Goal: Find specific page/section: Find specific page/section

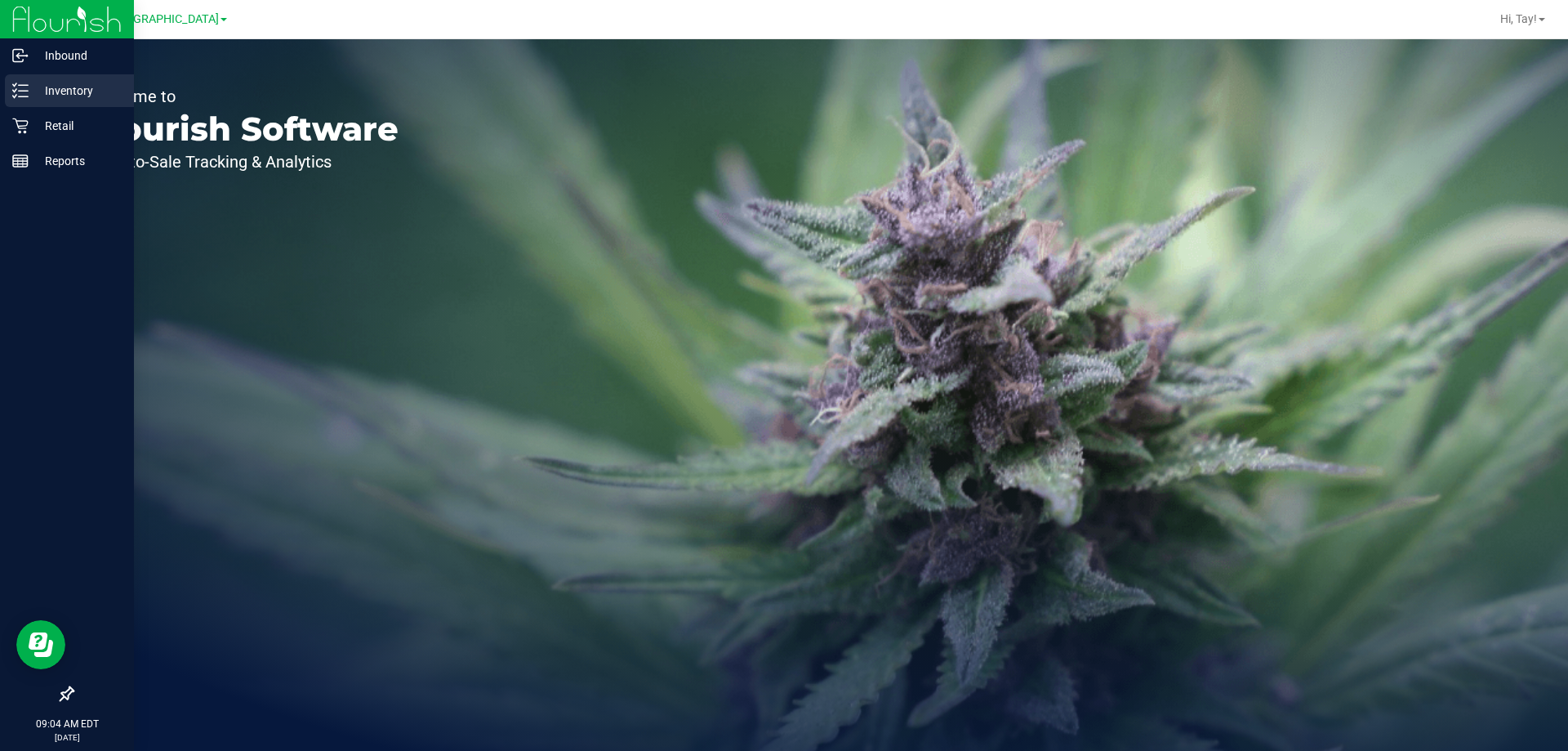
click at [35, 91] on p "Inventory" at bounding box center [78, 91] width 98 height 20
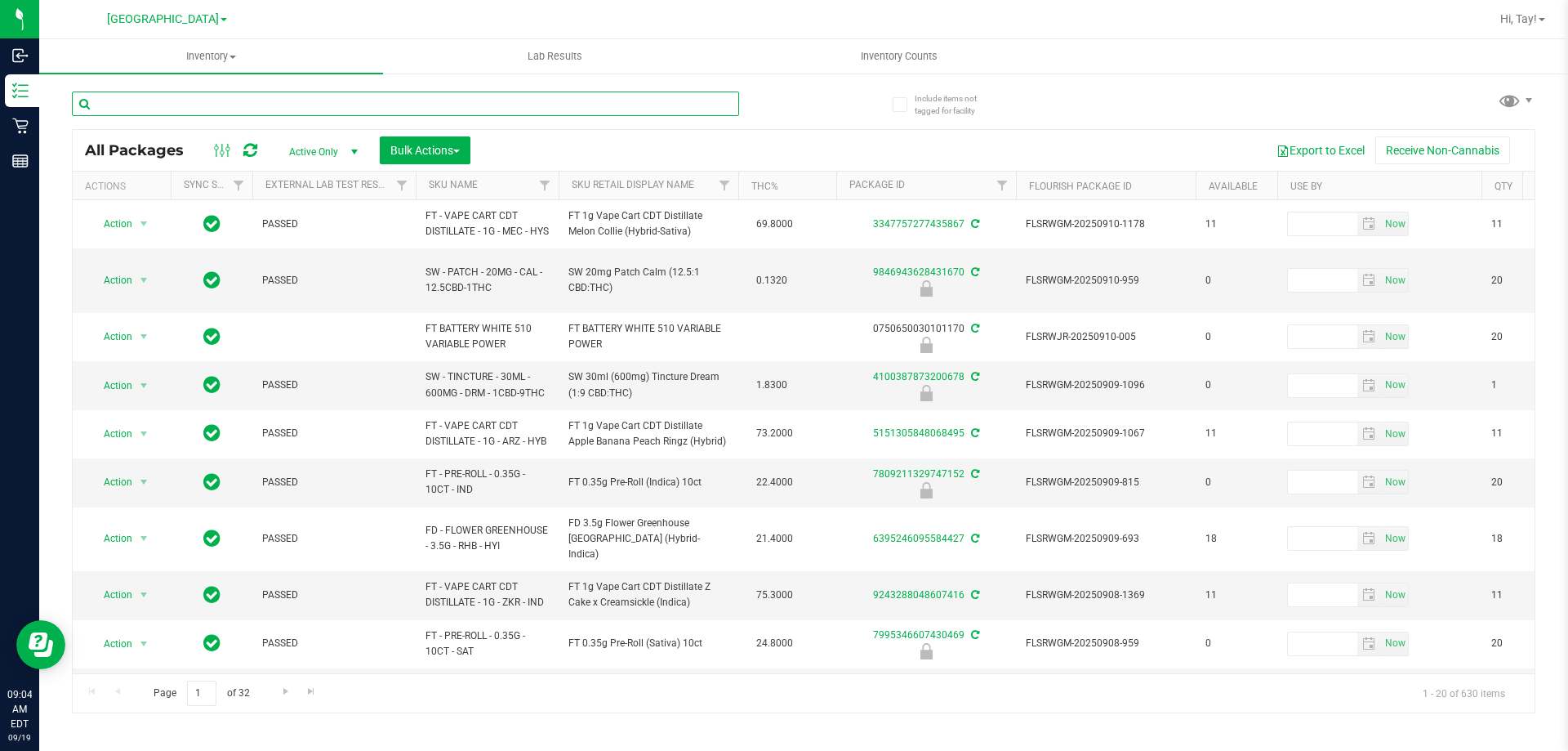
click at [513, 101] on input "text" at bounding box center [405, 103] width 667 height 24
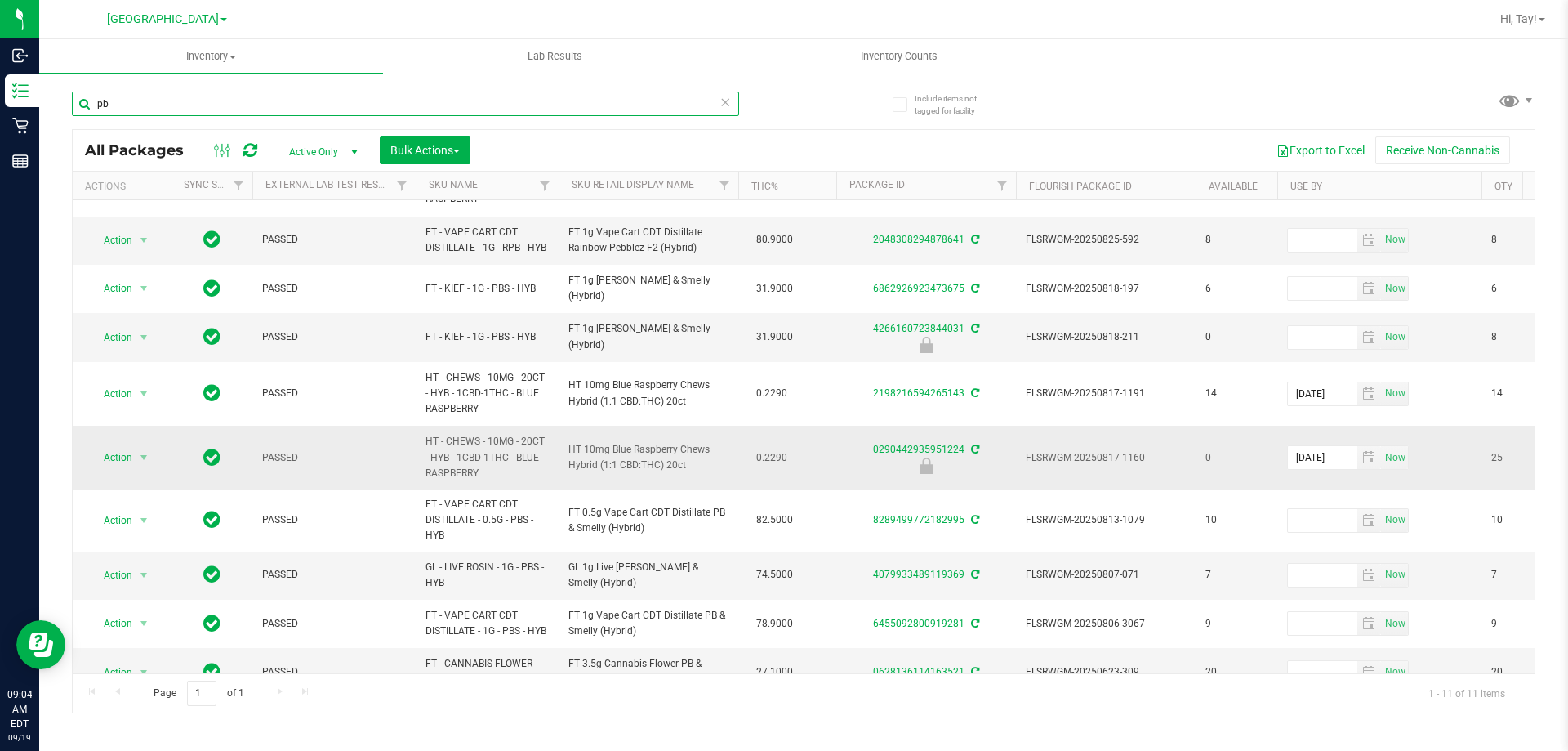
scroll to position [144, 0]
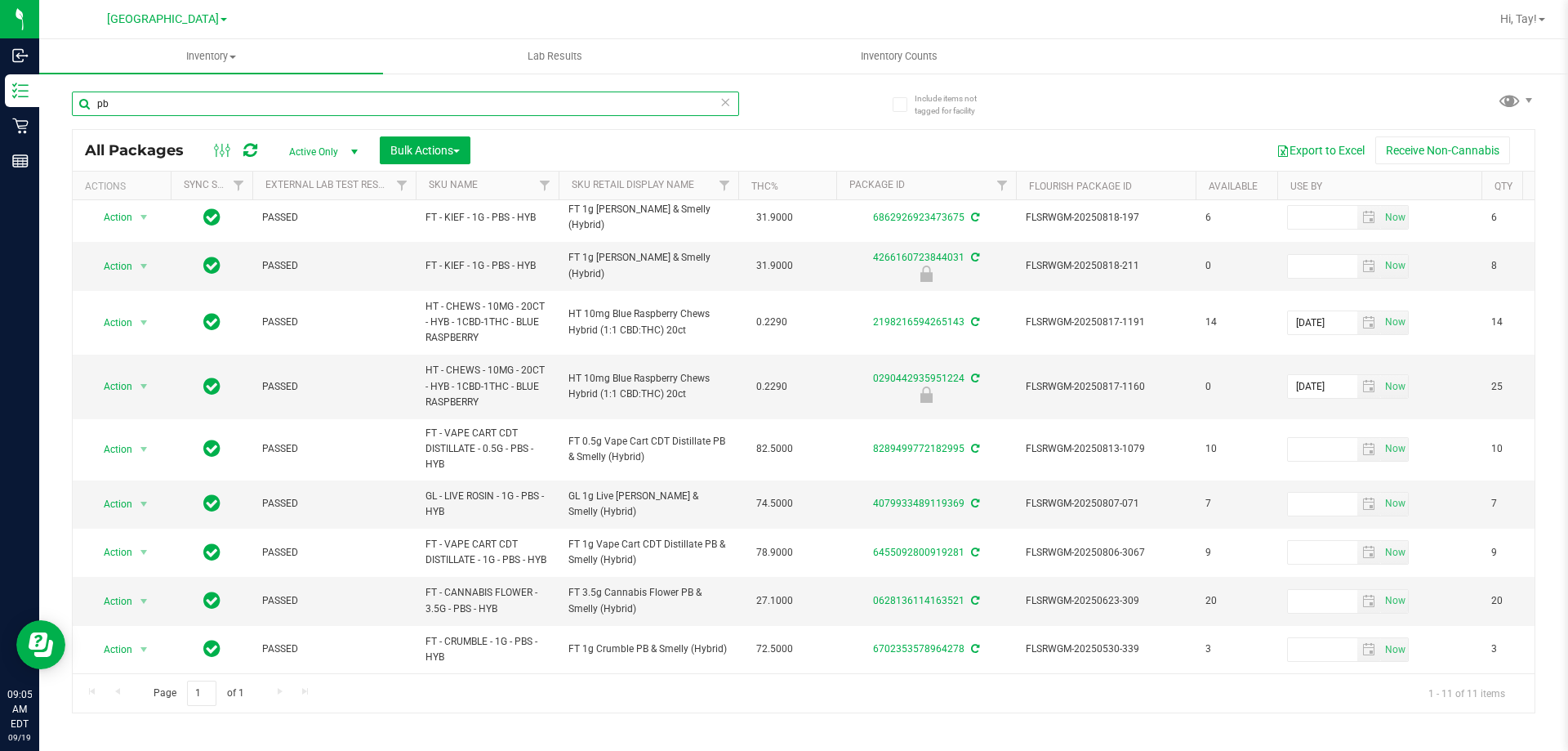
type input "pb"
